Goal: Task Accomplishment & Management: Manage account settings

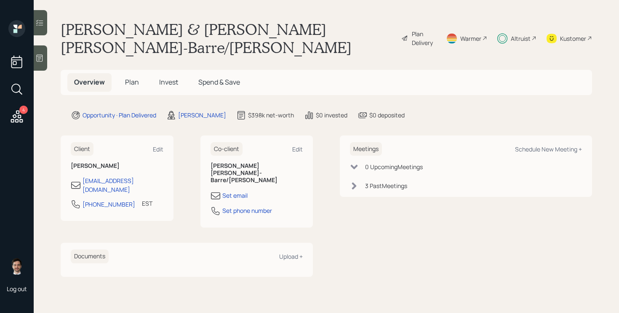
click at [412, 29] on div "Plan Delivery" at bounding box center [424, 38] width 24 height 18
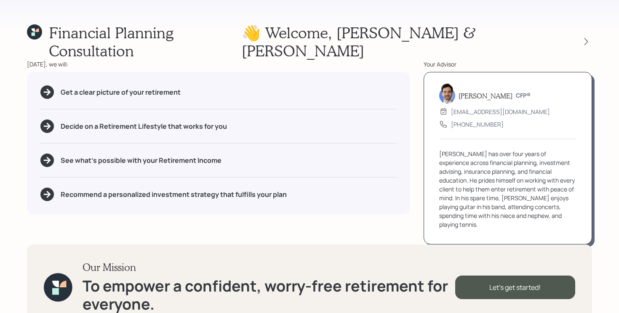
click at [595, 28] on div "Financial Planning Consultation 👋 Welcome , Tom & Jodi Today, we will: Get a cl…" at bounding box center [309, 156] width 619 height 313
click at [587, 36] on div at bounding box center [586, 42] width 12 height 12
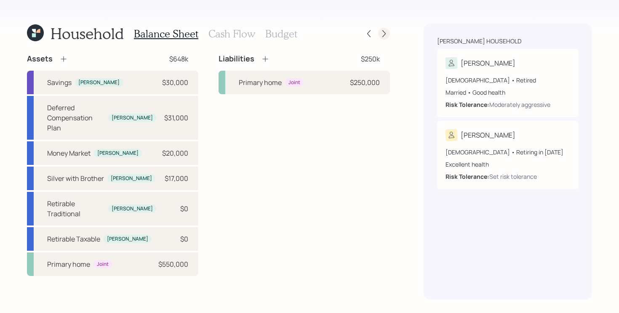
click at [386, 32] on icon at bounding box center [384, 33] width 8 height 8
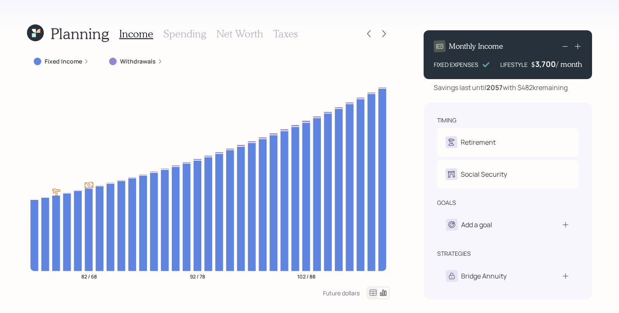
click at [386, 32] on icon at bounding box center [384, 33] width 8 height 8
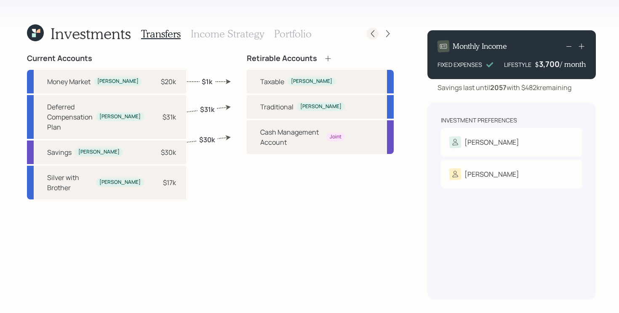
click at [371, 34] on icon at bounding box center [372, 33] width 8 height 8
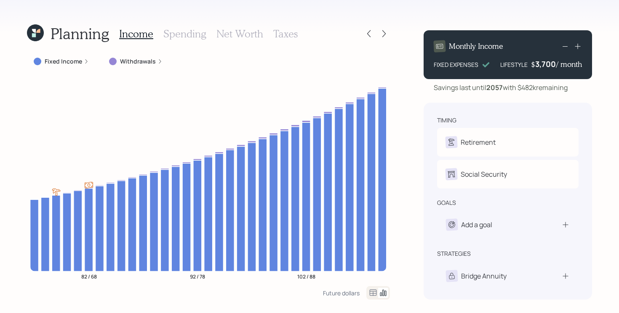
click at [371, 34] on icon at bounding box center [369, 33] width 8 height 8
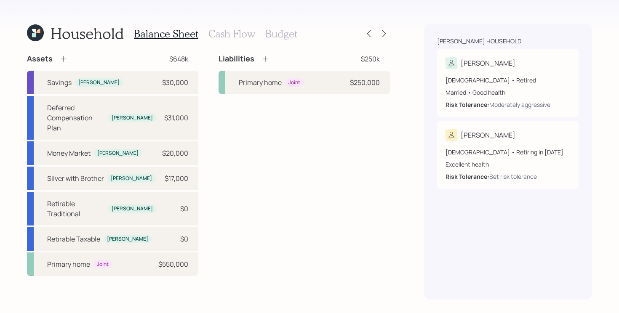
click at [206, 111] on div "Assets $648k Savings Tom $30,000 Deferred Compensation Plan Tom $31,000 Money M…" at bounding box center [208, 165] width 363 height 222
click at [224, 30] on h3 "Cash Flow" at bounding box center [231, 34] width 47 height 12
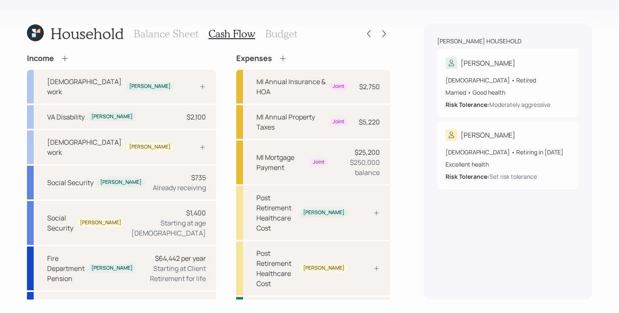
scroll to position [5, 0]
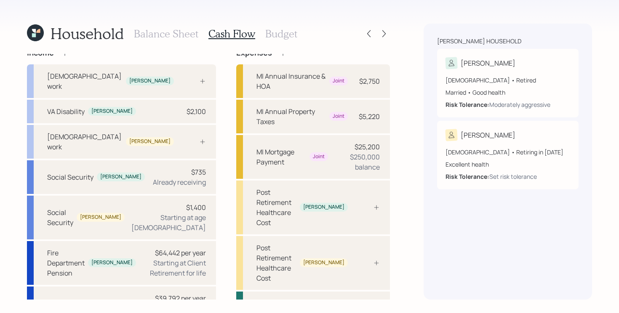
click at [170, 37] on h3 "Balance Sheet" at bounding box center [166, 34] width 64 height 12
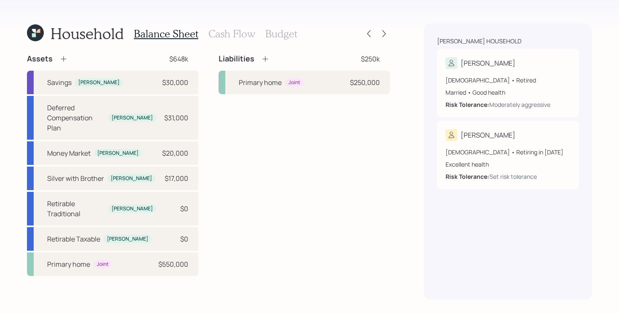
click at [208, 83] on div "Assets $648k Savings Tom $30,000 Deferred Compensation Plan Tom $31,000 Money M…" at bounding box center [208, 165] width 363 height 222
click at [208, 109] on div "Assets $648k Savings Tom $30,000 Deferred Compensation Plan Tom $31,000 Money M…" at bounding box center [208, 165] width 363 height 222
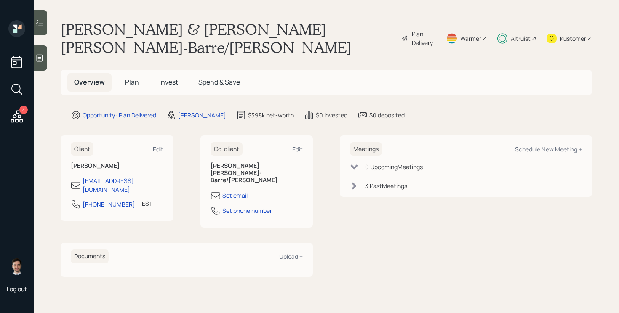
click at [136, 77] on span "Plan" at bounding box center [132, 81] width 14 height 9
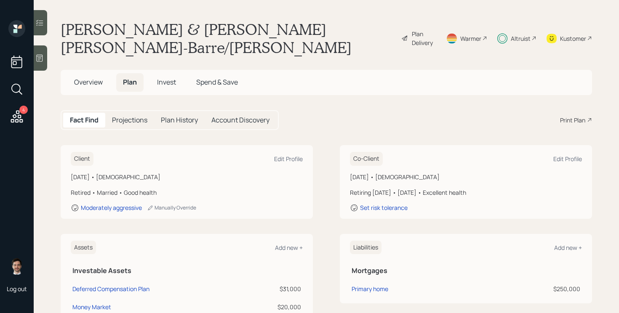
scroll to position [43, 0]
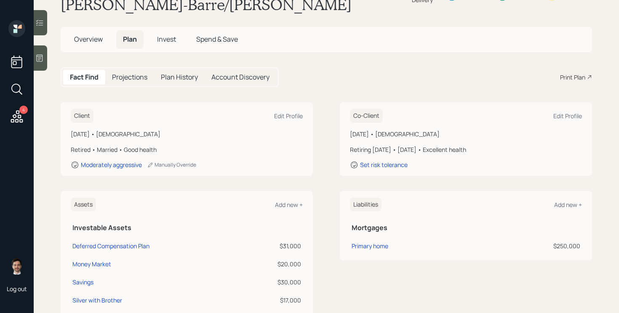
click at [162, 35] on span "Invest" at bounding box center [166, 39] width 19 height 9
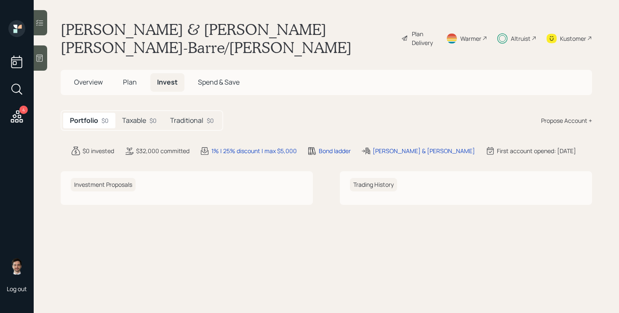
click at [189, 113] on div "Traditional $0" at bounding box center [191, 121] width 57 height 16
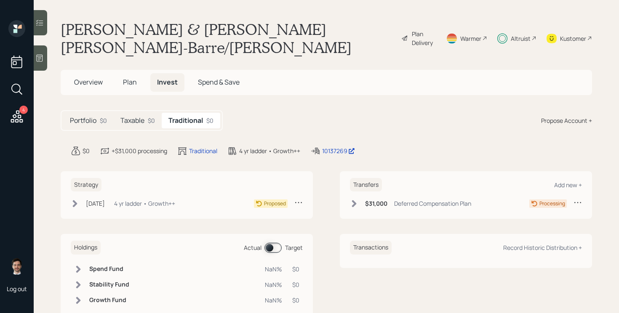
click at [134, 117] on h5 "Taxable" at bounding box center [132, 121] width 24 height 8
click at [353, 200] on icon at bounding box center [354, 203] width 5 height 7
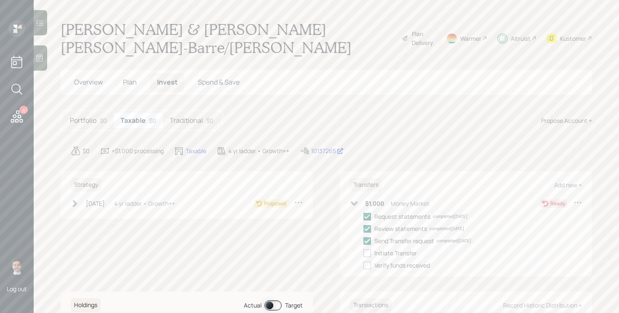
click at [183, 117] on h5 "Traditional" at bounding box center [186, 121] width 33 height 8
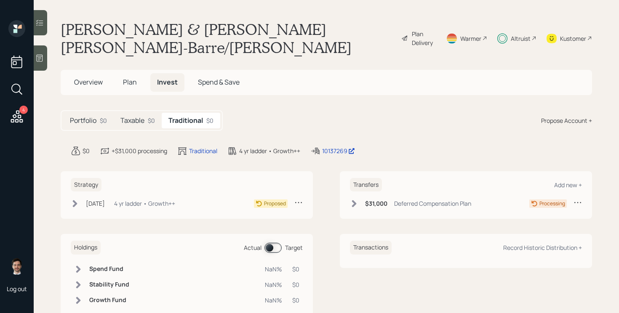
click at [145, 113] on div "Taxable $0" at bounding box center [138, 121] width 48 height 16
click at [72, 200] on icon at bounding box center [75, 204] width 8 height 8
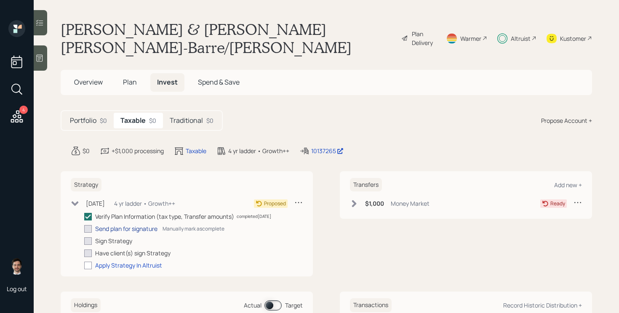
click at [108, 224] on div "Send plan for signature" at bounding box center [126, 228] width 62 height 9
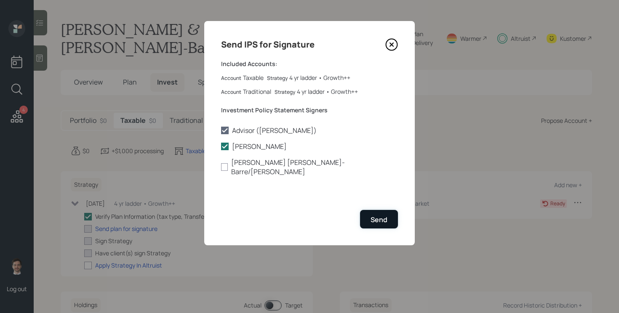
click at [375, 210] on button "Send" at bounding box center [379, 219] width 38 height 18
checkbox input "true"
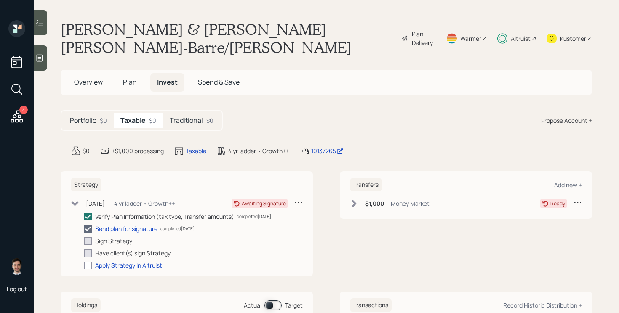
click at [185, 117] on h5 "Traditional" at bounding box center [186, 121] width 33 height 8
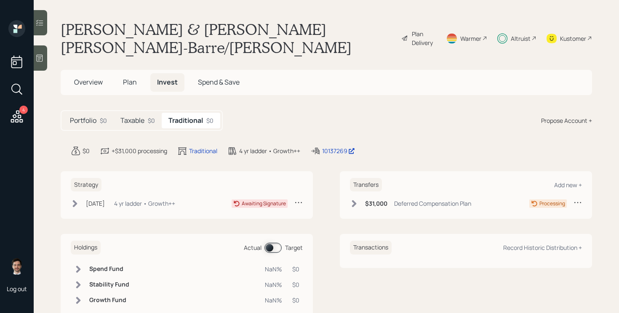
click at [139, 117] on h5 "Taxable" at bounding box center [132, 121] width 24 height 8
click at [354, 200] on icon at bounding box center [354, 203] width 5 height 7
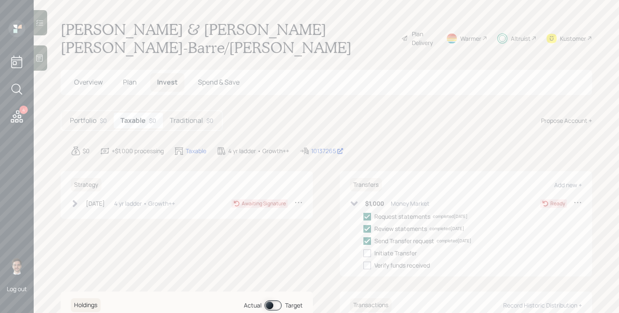
click at [579, 198] on icon at bounding box center [577, 202] width 8 height 8
click at [544, 215] on div "Edit transfer" at bounding box center [551, 219] width 61 height 8
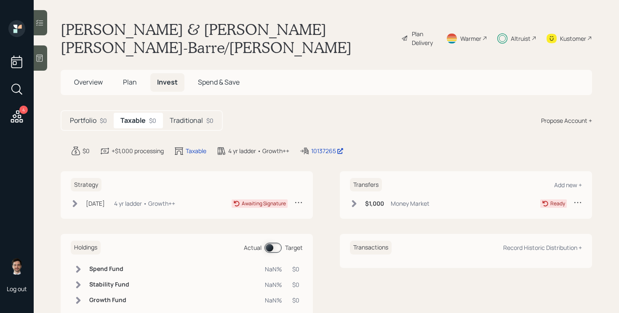
select select "5df47436-6b22-4a1d-83ca-fd0234fa171b"
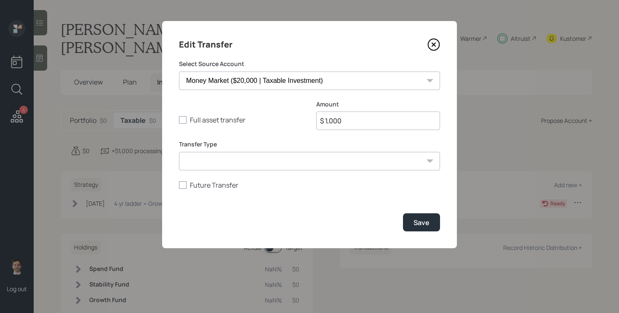
click at [363, 115] on input "$ 1,000" at bounding box center [378, 121] width 124 height 19
click at [362, 122] on input "$ 1,000" at bounding box center [378, 121] width 124 height 19
type input "$ 10,000"
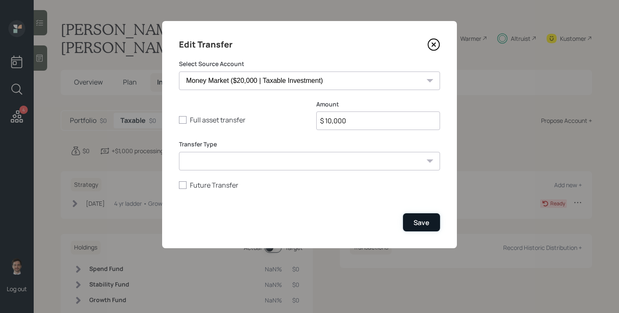
click at [420, 218] on div "Save" at bounding box center [421, 222] width 16 height 9
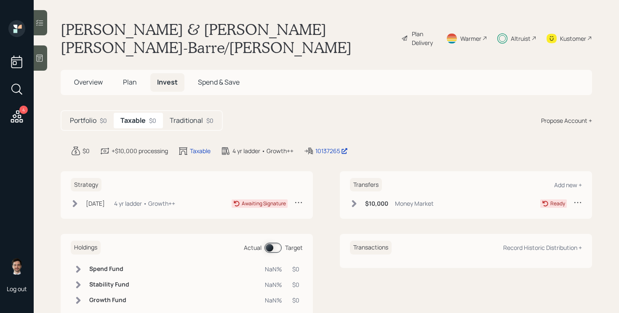
click at [352, 198] on div "Transfers Add new + $10,000 Money Market Ready" at bounding box center [466, 195] width 252 height 48
click at [352, 198] on div "$10,000 Money Market Ready" at bounding box center [466, 205] width 232 height 14
click at [352, 198] on div "$10,000 Money Market" at bounding box center [392, 203] width 84 height 11
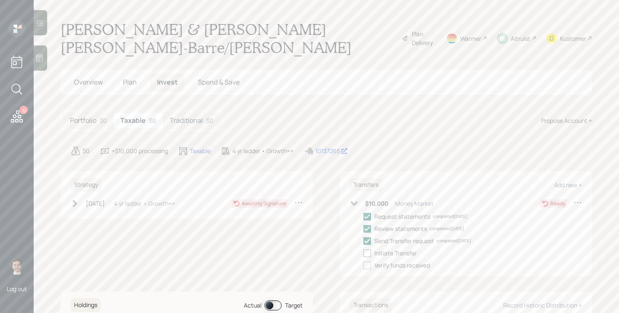
click at [366, 250] on div at bounding box center [367, 254] width 8 height 8
click at [363, 253] on input "checkbox" at bounding box center [363, 253] width 0 height 0
checkbox input "true"
click at [90, 117] on h5 "Portfolio" at bounding box center [83, 121] width 27 height 8
